Goal: Communication & Community: Participate in discussion

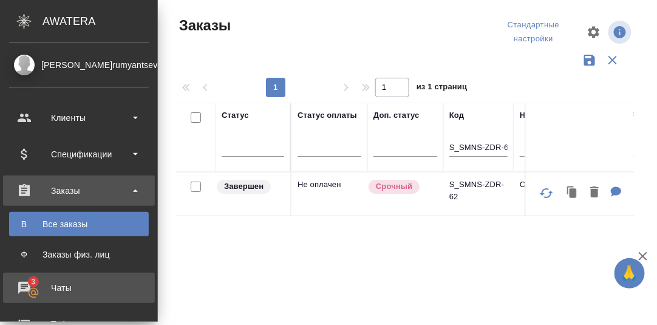
click at [23, 285] on div "Чаты" at bounding box center [79, 288] width 140 height 18
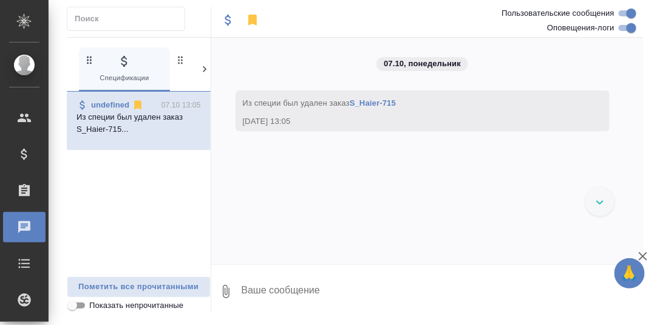
click at [202, 67] on icon at bounding box center [205, 69] width 12 height 12
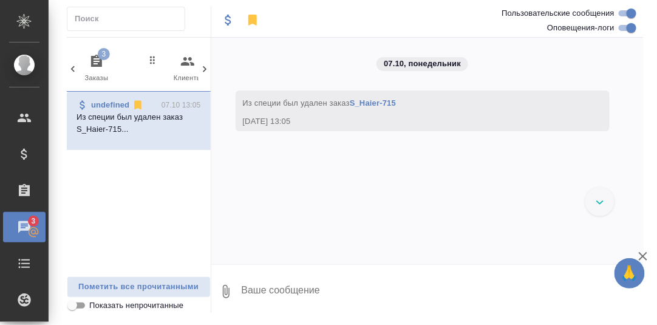
click at [95, 64] on icon "button" at bounding box center [96, 61] width 11 height 12
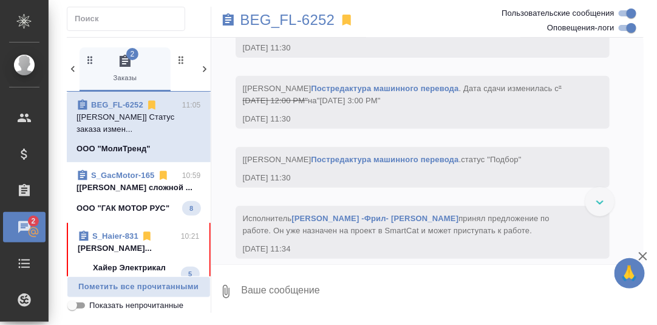
scroll to position [7239, 0]
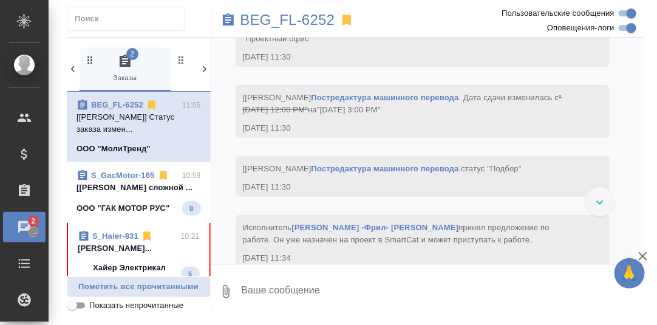
click at [122, 187] on p "[[PERSON_NAME] сложной ..." at bounding box center [139, 188] width 124 height 12
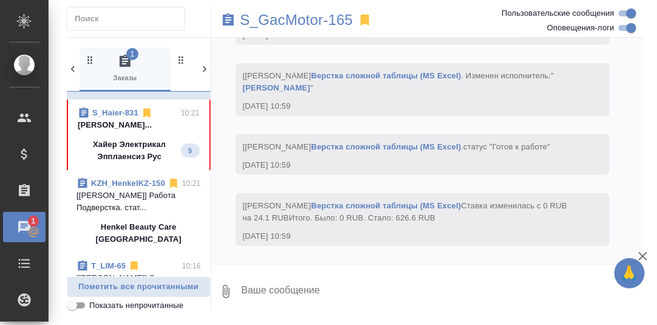
scroll to position [121, 0]
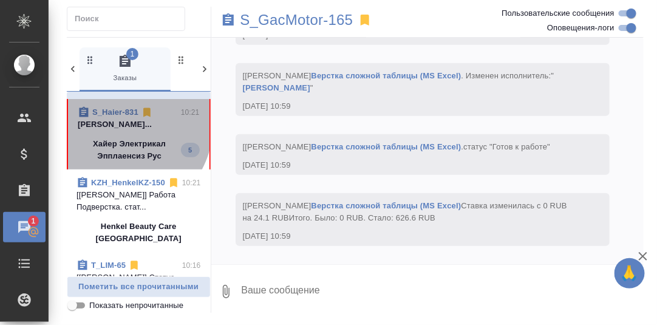
click at [119, 131] on p "[PERSON_NAME]..." at bounding box center [139, 124] width 122 height 12
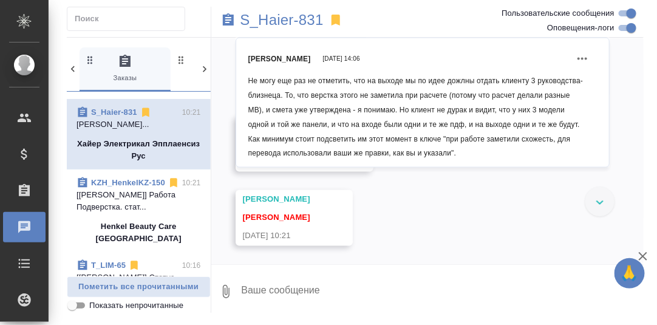
scroll to position [14207, 0]
click at [286, 25] on p "S_Haier-831" at bounding box center [281, 20] width 83 height 12
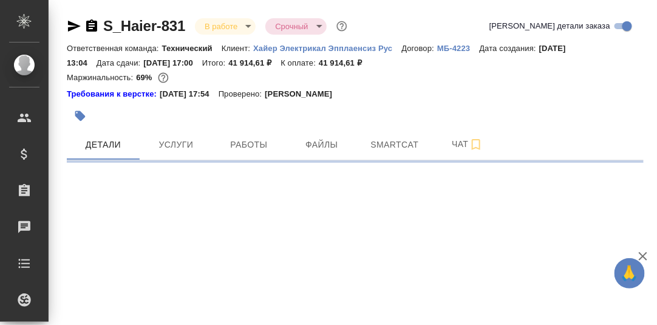
select select "RU"
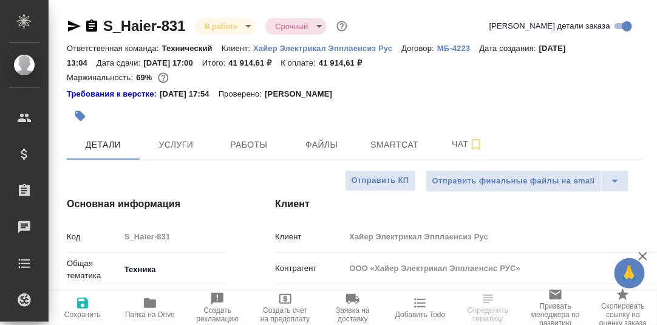
type textarea "x"
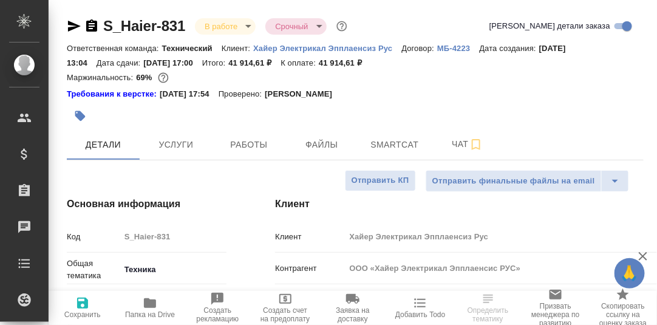
type textarea "x"
type input "[PERSON_NAME]"
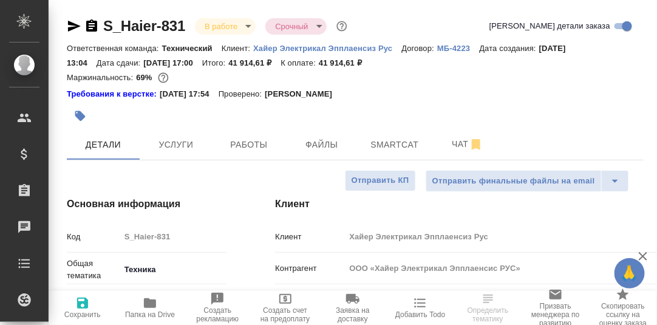
type input "Павлова Антонина a.pavlova"
click at [256, 148] on span "Работы" at bounding box center [249, 144] width 58 height 15
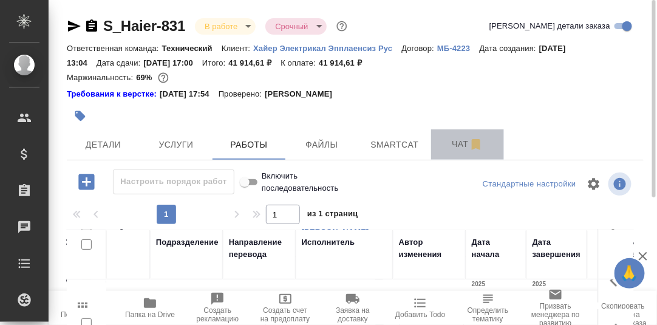
click at [460, 149] on span "Чат" at bounding box center [467, 144] width 58 height 15
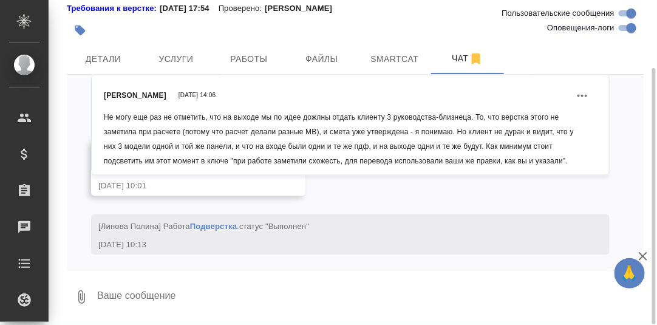
scroll to position [13041, 0]
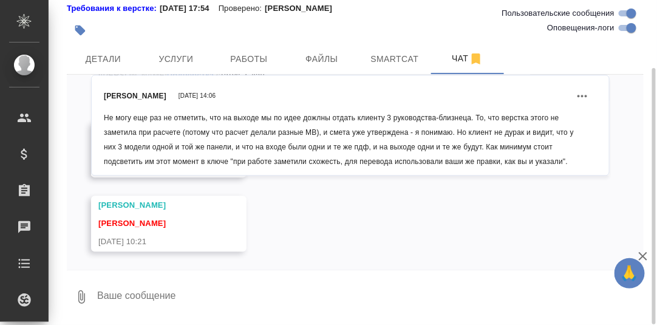
click at [196, 295] on textarea at bounding box center [370, 296] width 548 height 41
type textarea "G"
type textarea "Поймала."
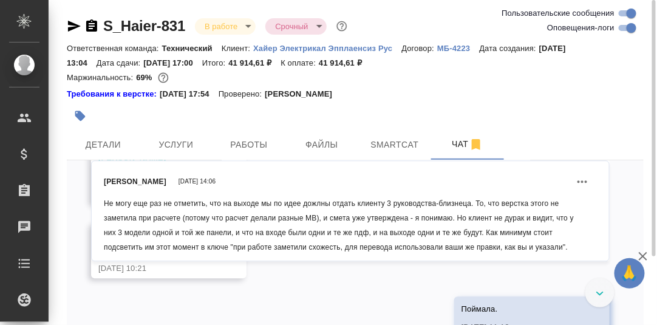
scroll to position [12979, 0]
click at [186, 180] on link "[URL][DOMAIN_NAME]" at bounding box center [142, 175] width 88 height 9
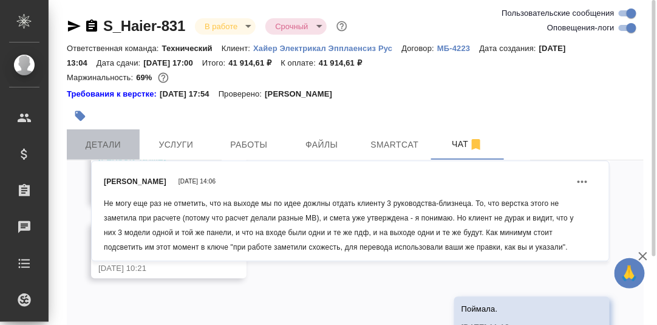
click at [111, 144] on span "Детали" at bounding box center [103, 144] width 58 height 15
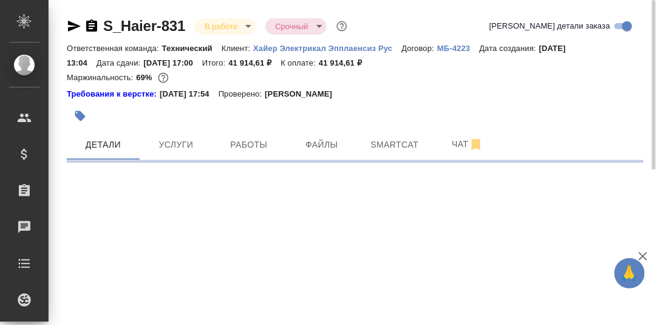
select select "RU"
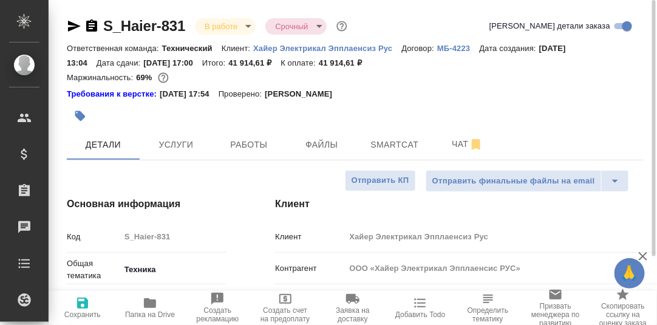
type textarea "x"
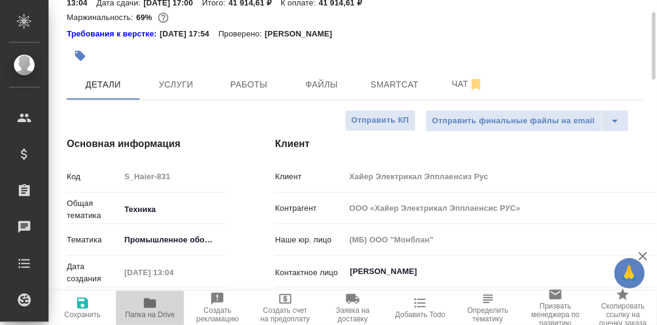
click at [155, 302] on icon "button" at bounding box center [150, 303] width 12 height 10
type textarea "x"
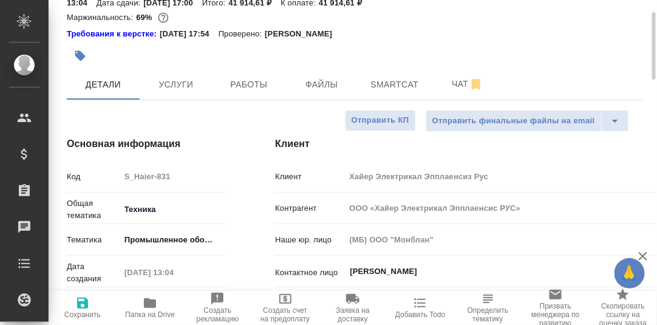
type textarea "x"
